Goal: Find specific page/section: Find specific page/section

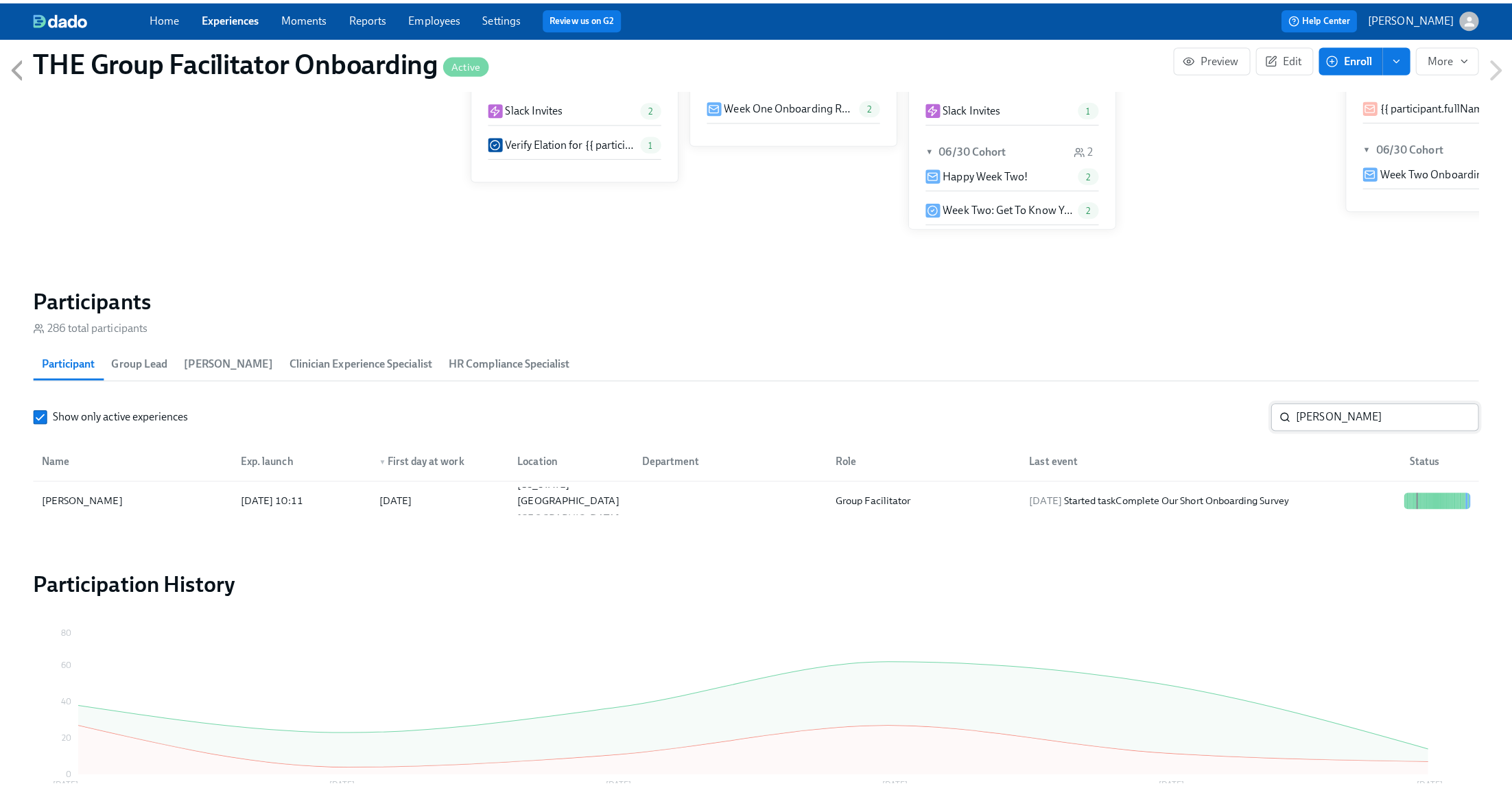
scroll to position [0, 19805]
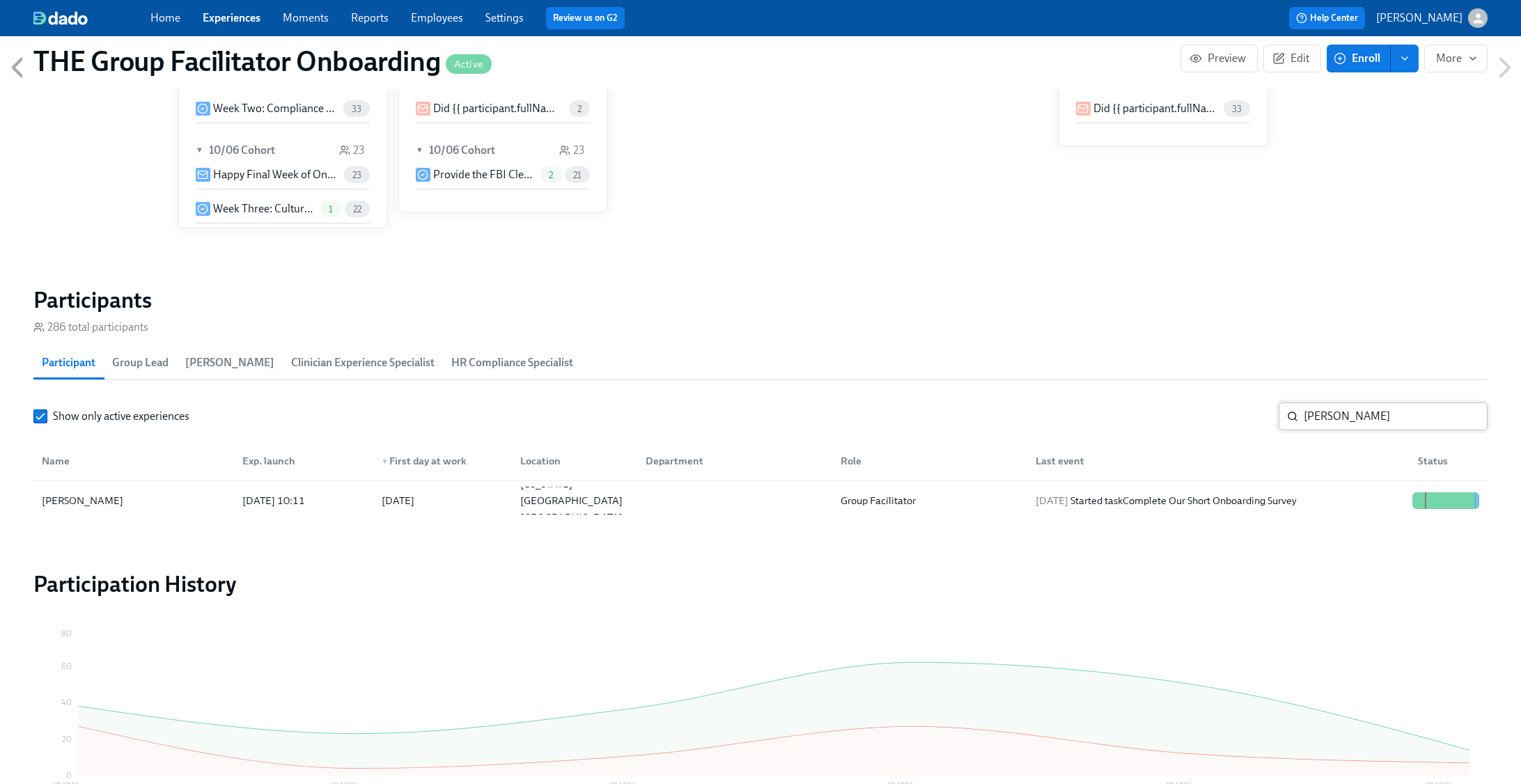
click at [1368, 423] on input "zhang" at bounding box center [1395, 416] width 184 height 28
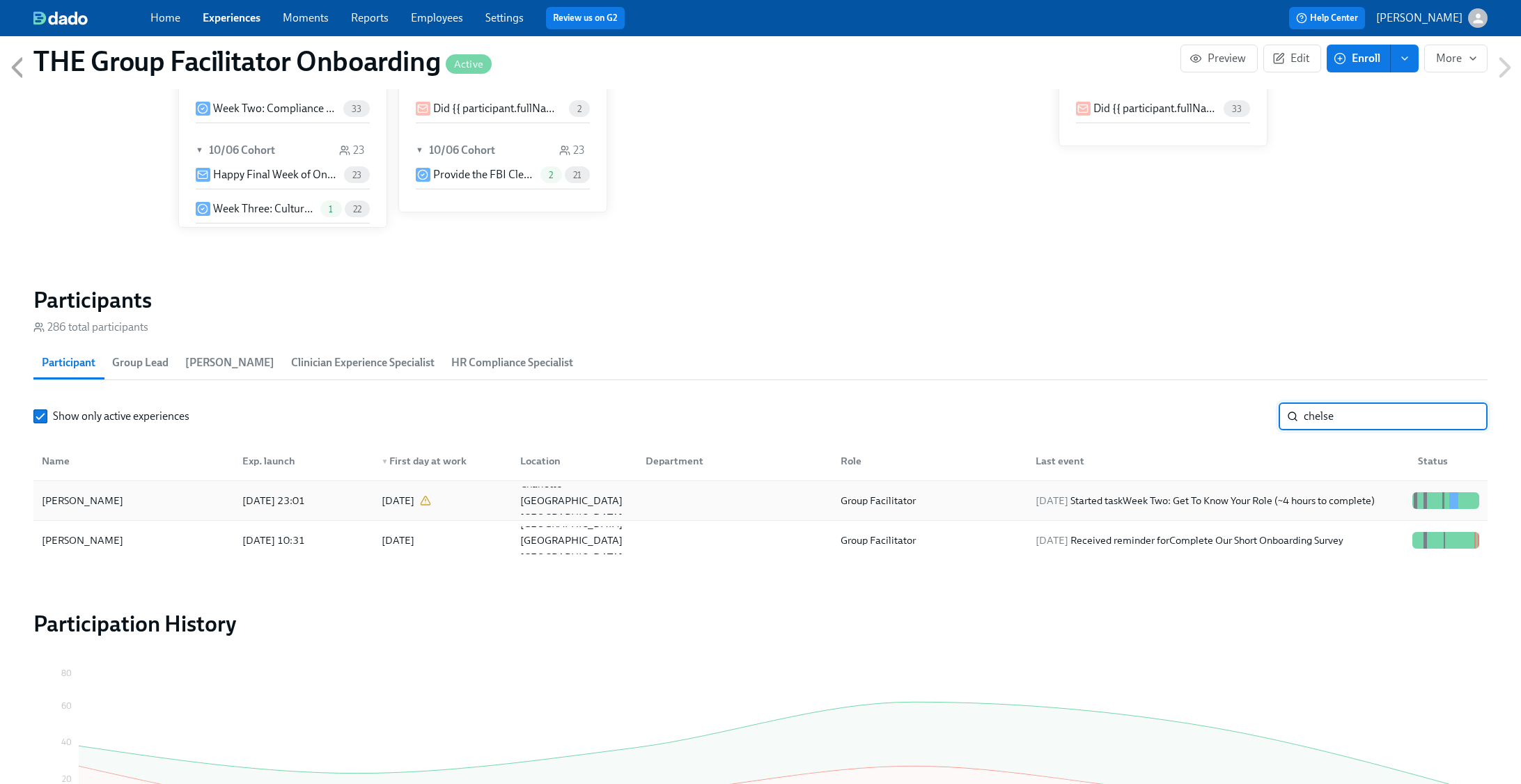
type input "chelse"
click at [1380, 506] on div "2025/10/13 Started task Week Two: Get To Know Your Role (~4 hours to complete)" at bounding box center [1205, 500] width 350 height 16
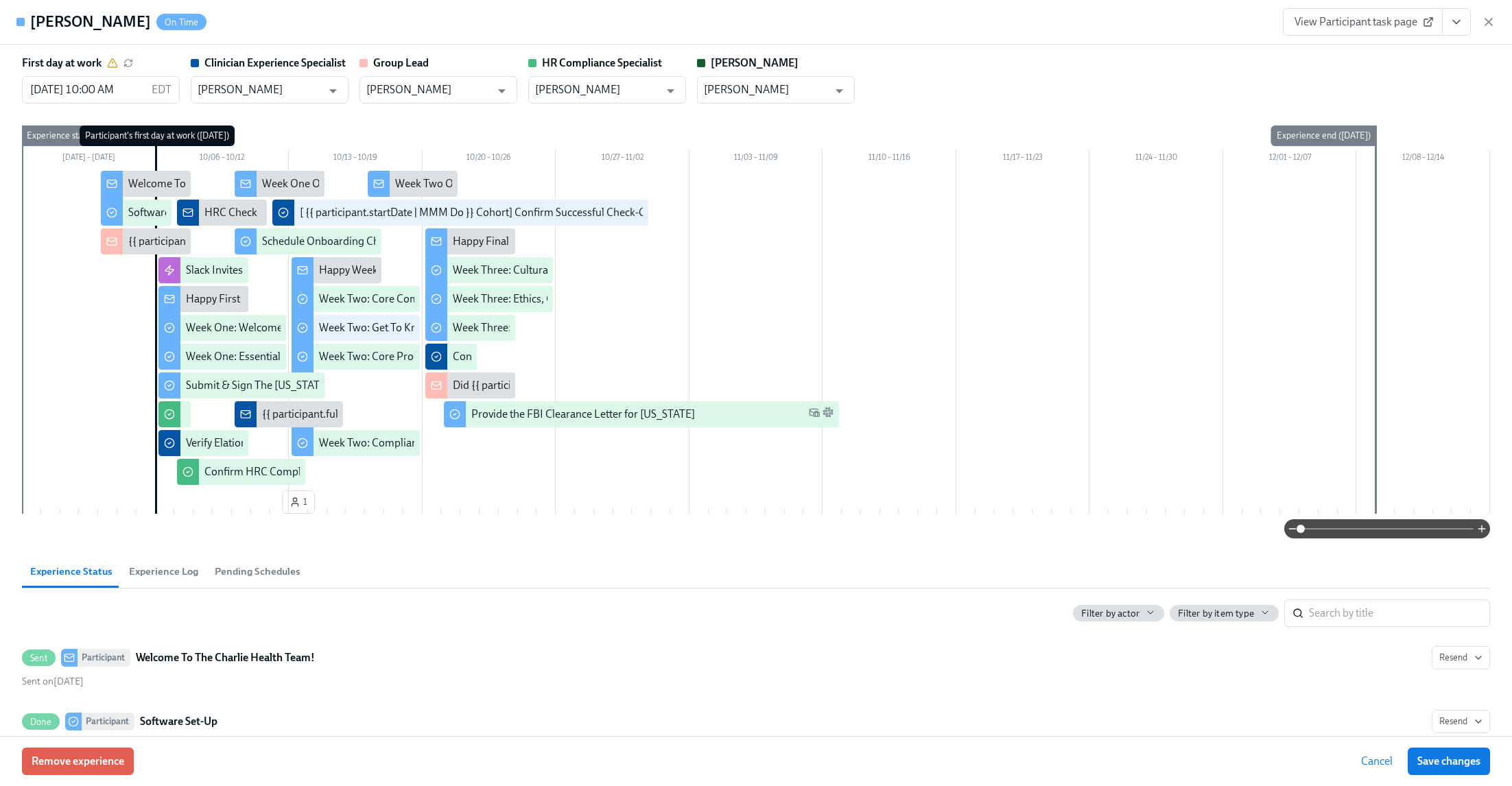
click at [1359, 18] on span "View Participant task page" at bounding box center [1363, 21] width 136 height 13
click at [1492, 19] on icon "button" at bounding box center [1489, 22] width 7 height 7
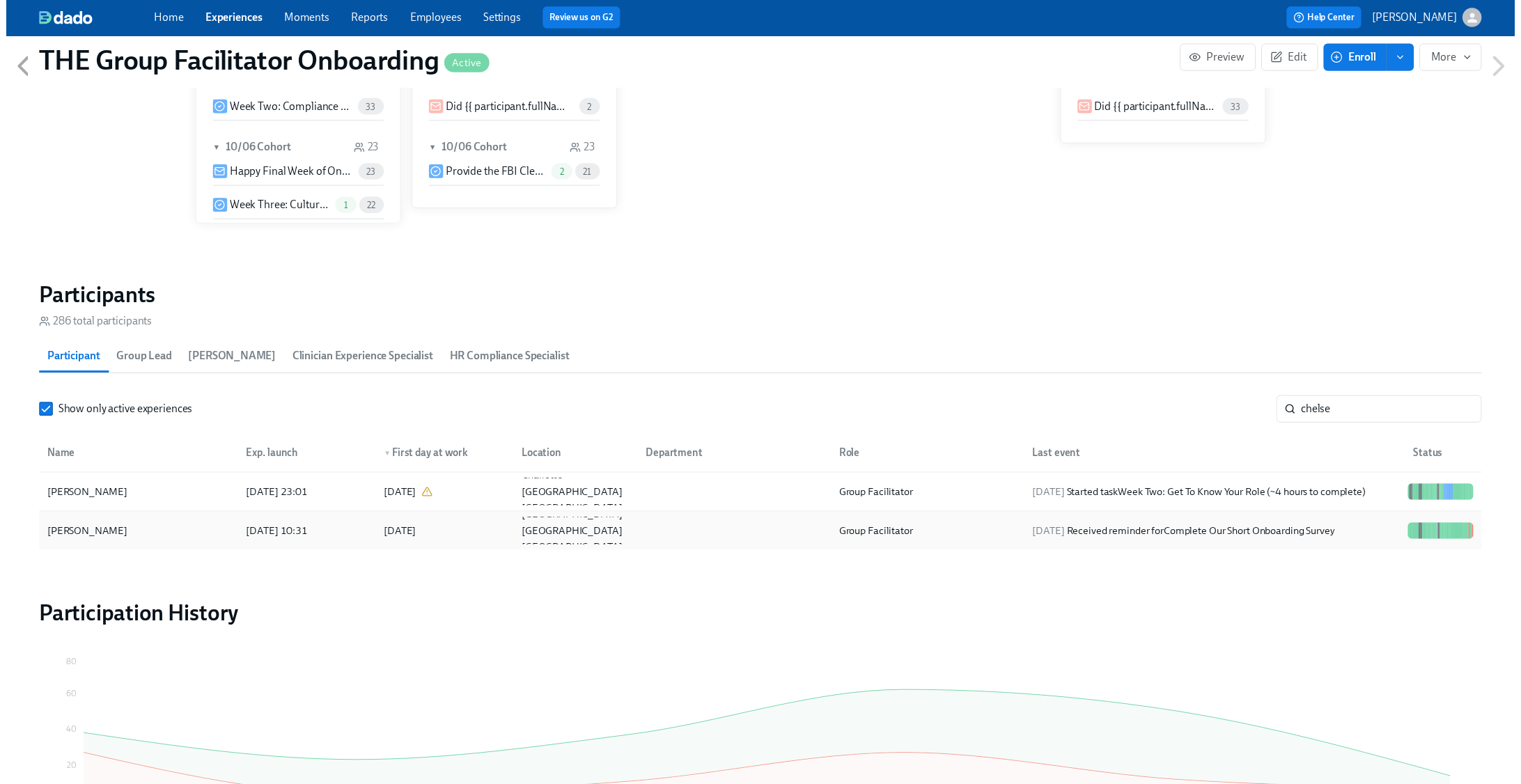
scroll to position [0, 20088]
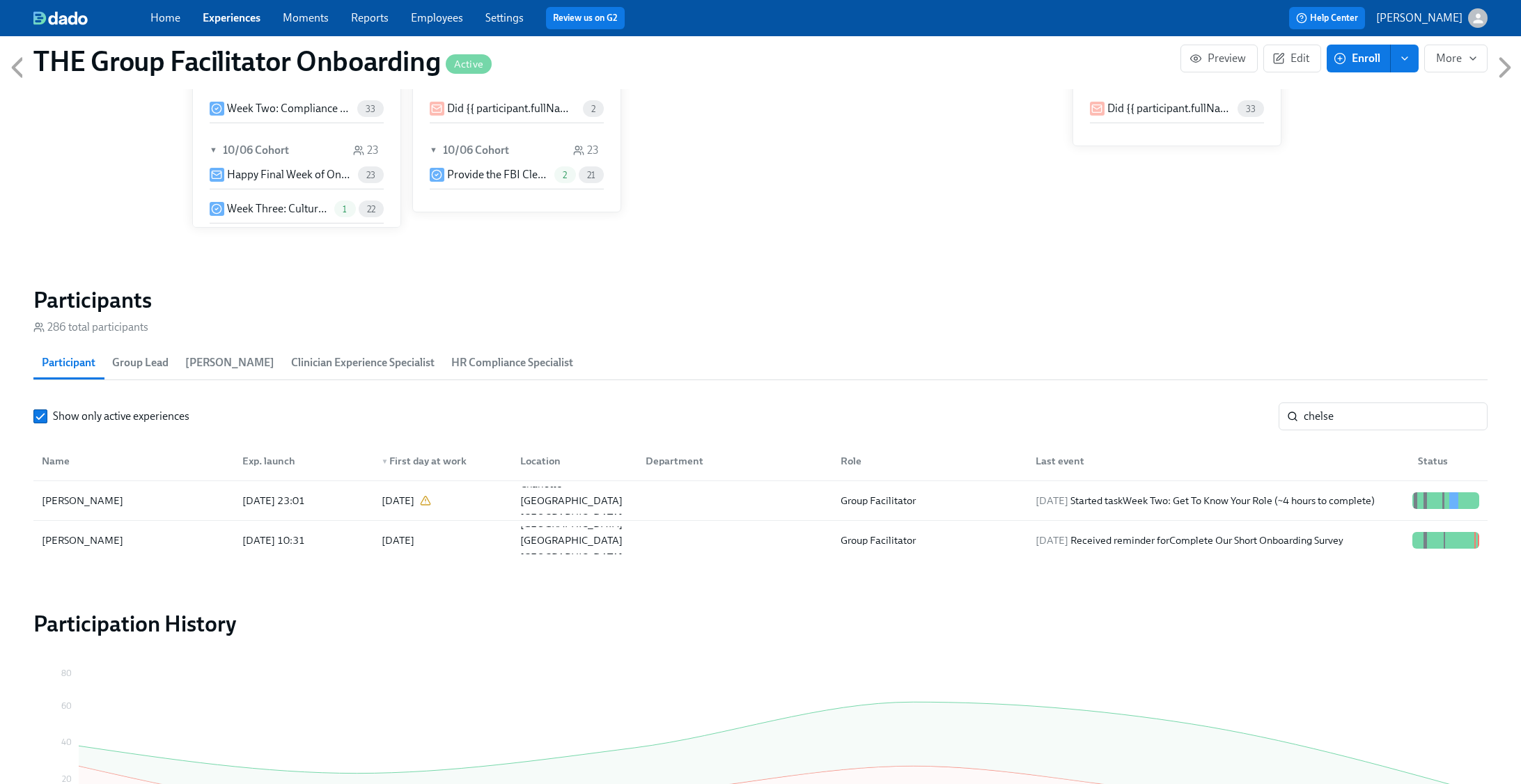
drag, startPoint x: 1462, startPoint y: 412, endPoint x: 1147, endPoint y: 259, distance: 350.2
click at [1462, 412] on input "chelse" at bounding box center [1395, 416] width 184 height 28
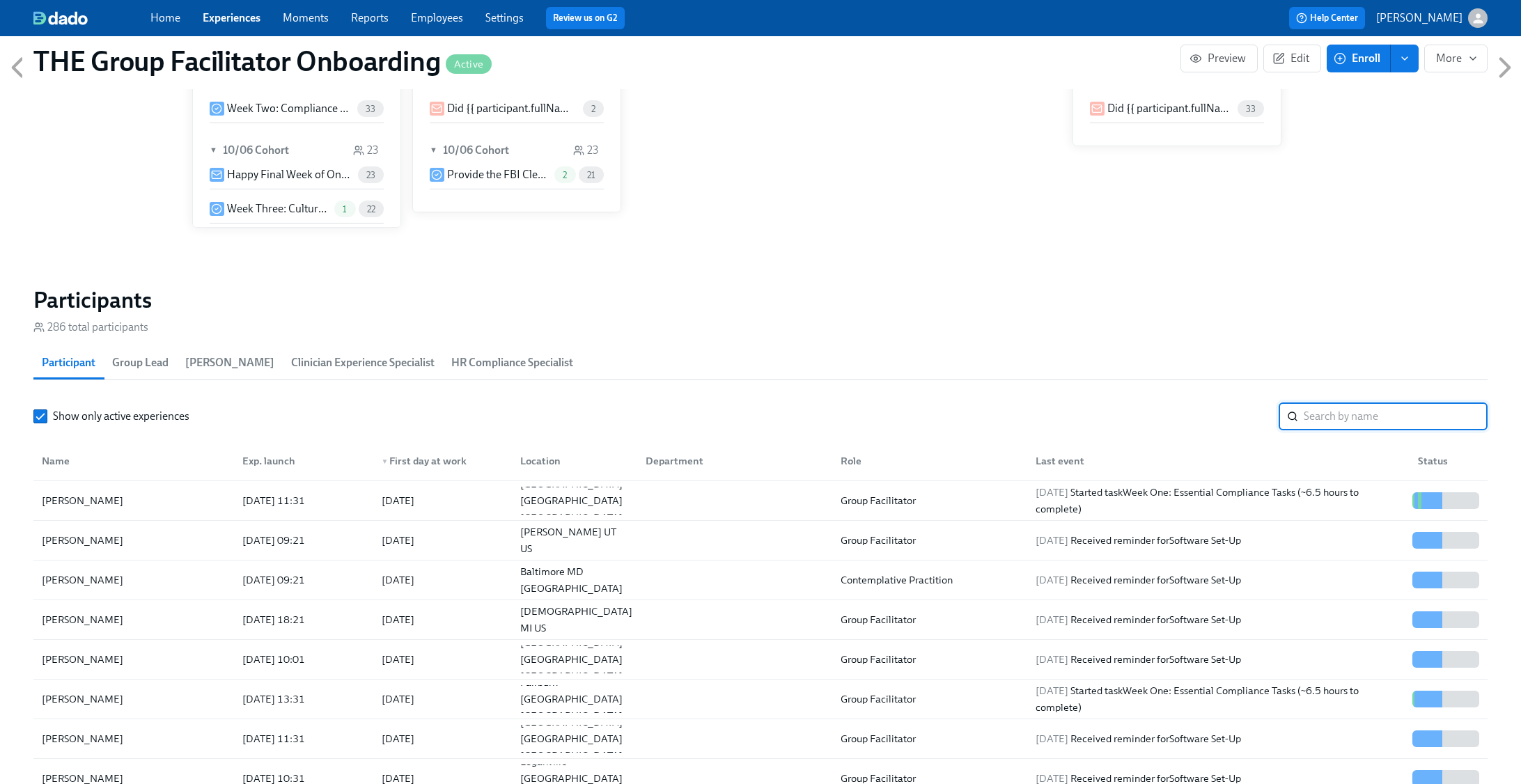
scroll to position [0, 20102]
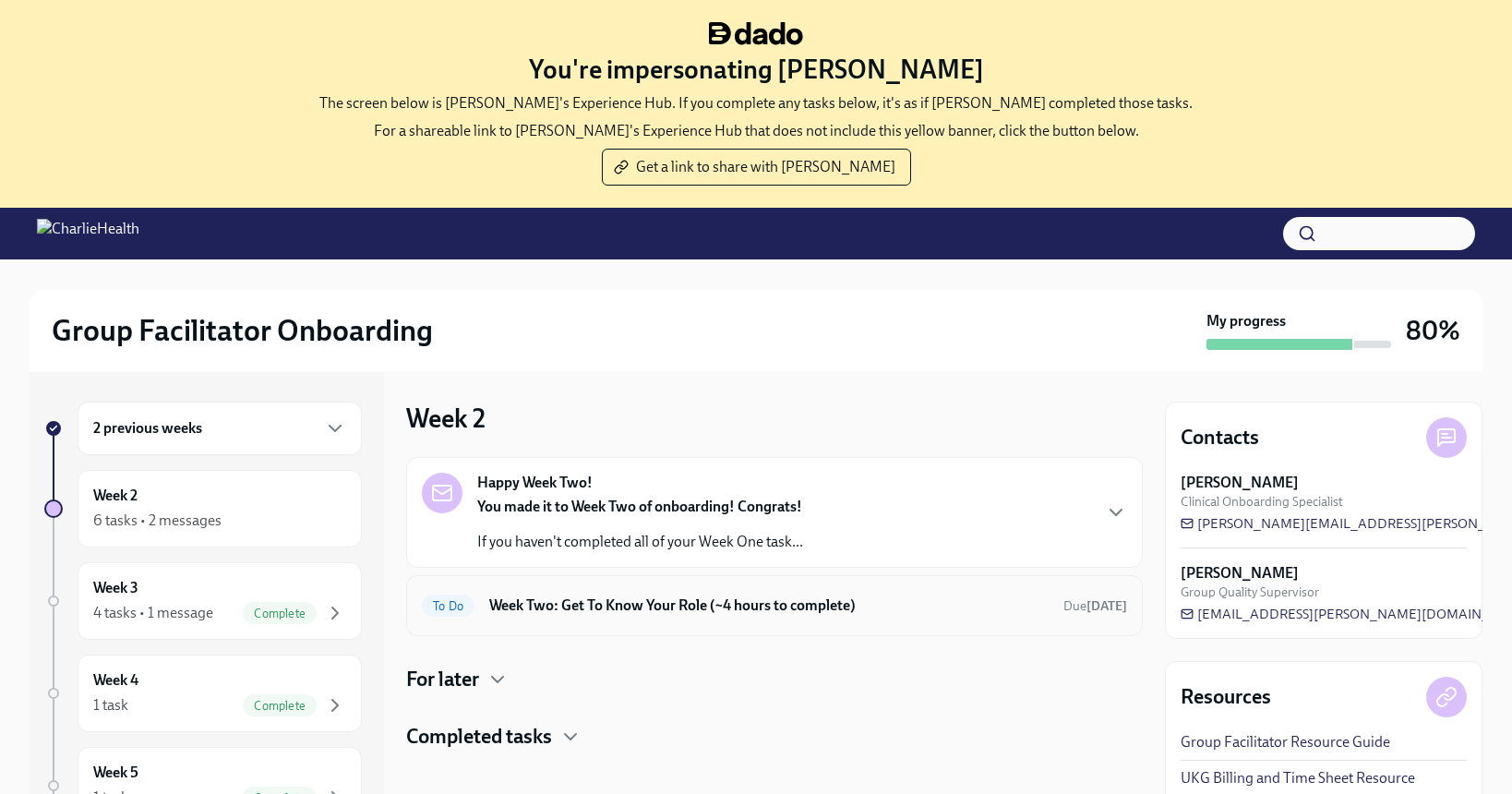
click at [724, 612] on h6 "Week Two: Get To Know Your Role (~4 hours to complete)" at bounding box center [768, 605] width 559 height 20
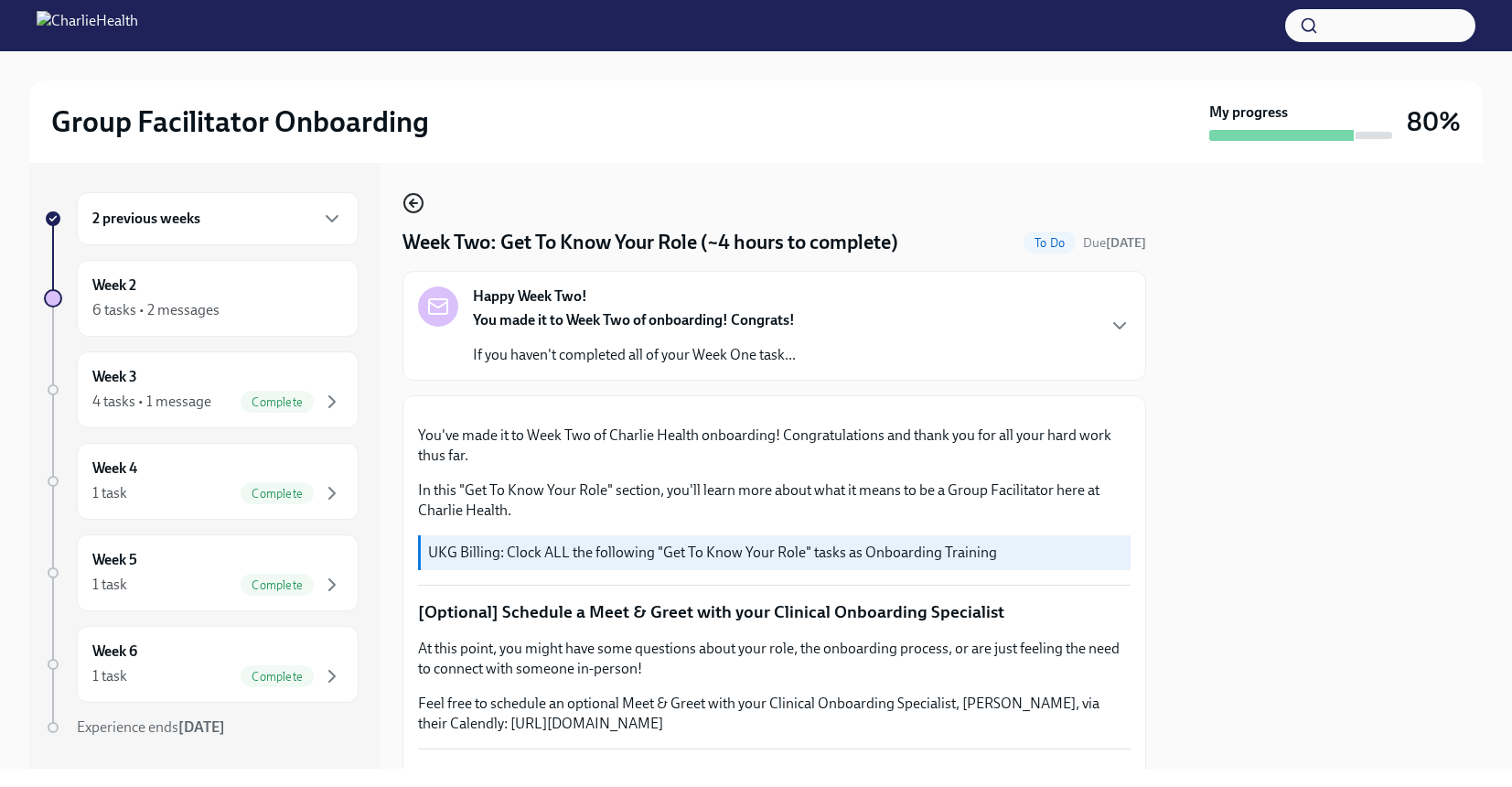
click at [419, 208] on icon "button" at bounding box center [413, 203] width 22 height 22
